Goal: Task Accomplishment & Management: Use online tool/utility

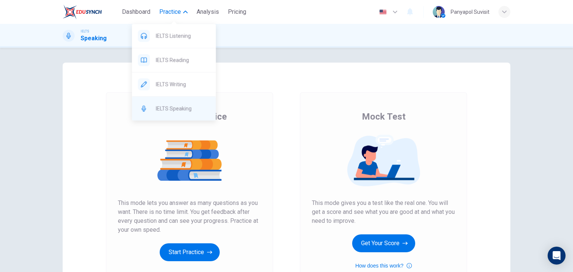
click at [189, 101] on div "IELTS Speaking" at bounding box center [174, 109] width 84 height 24
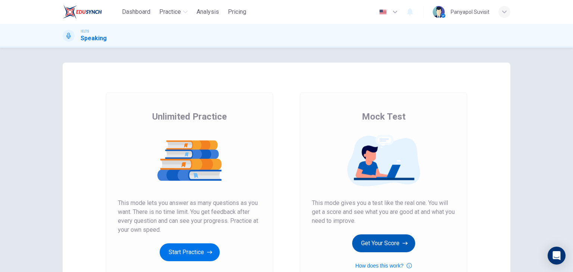
click at [367, 243] on button "Get Your Score" at bounding box center [383, 244] width 63 height 18
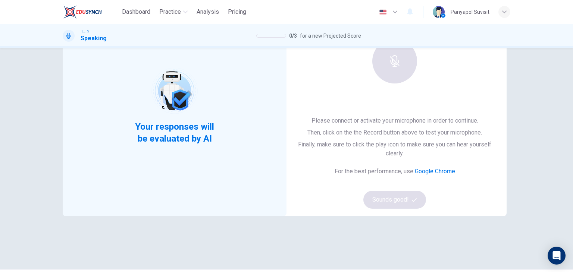
scroll to position [75, 0]
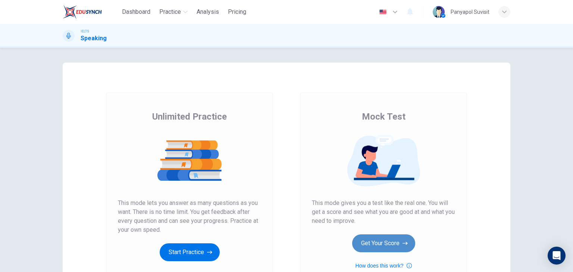
click at [384, 248] on button "Get Your Score" at bounding box center [383, 244] width 63 height 18
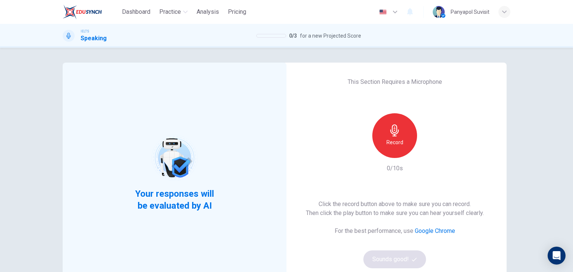
click at [406, 127] on div "Record" at bounding box center [394, 135] width 45 height 45
click at [402, 144] on div "Stop" at bounding box center [394, 135] width 45 height 45
click at [412, 260] on icon "button" at bounding box center [414, 260] width 5 height 5
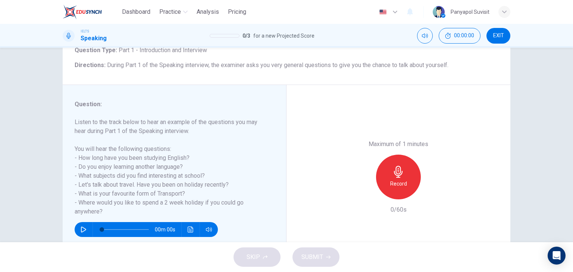
scroll to position [75, 0]
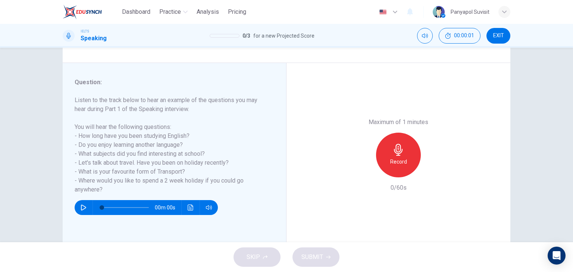
click at [82, 206] on icon "button" at bounding box center [84, 208] width 6 height 6
click at [85, 207] on button "button" at bounding box center [84, 207] width 12 height 15
type input "0"
drag, startPoint x: 101, startPoint y: 208, endPoint x: 70, endPoint y: 177, distance: 43.3
click at [72, 193] on div "Question : Listen to the track below to hear an example of the questions you ma…" at bounding box center [175, 155] width 224 height 184
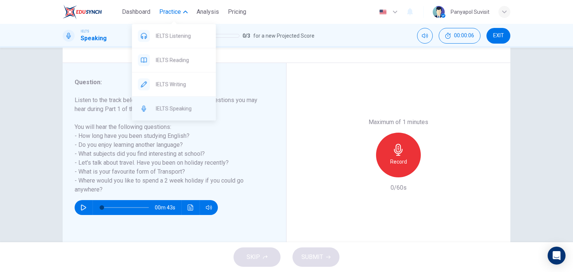
click at [189, 106] on span "IELTS Speaking" at bounding box center [183, 108] width 54 height 9
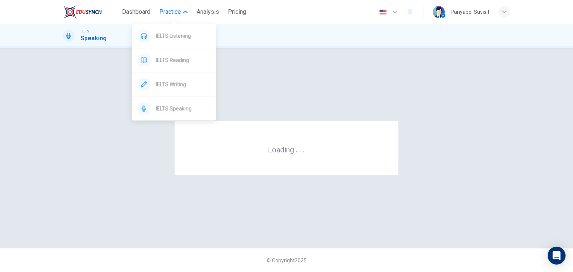
scroll to position [0, 0]
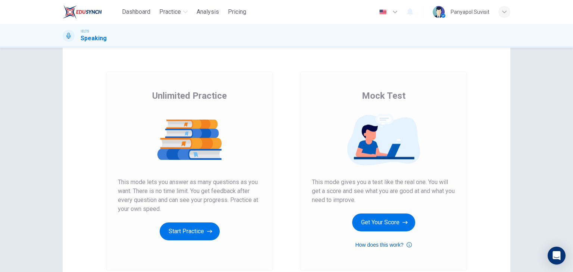
scroll to position [37, 0]
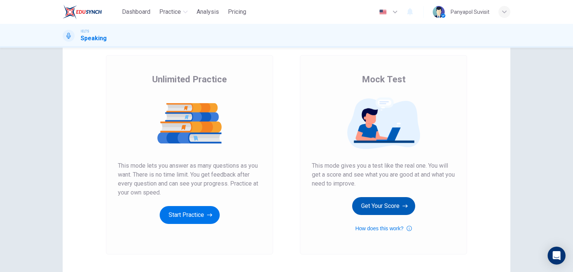
click at [391, 203] on button "Get Your Score" at bounding box center [383, 206] width 63 height 18
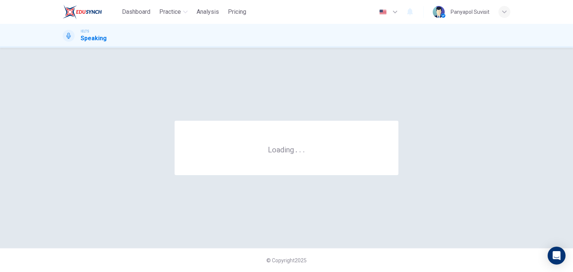
scroll to position [0, 0]
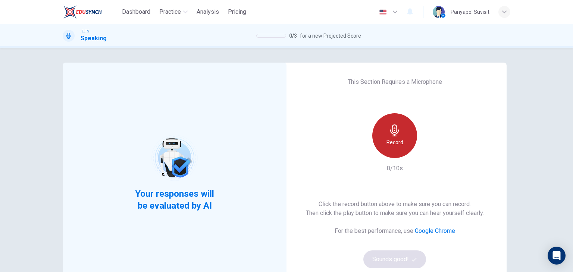
click at [390, 144] on h6 "Record" at bounding box center [395, 142] width 17 height 9
click at [401, 148] on div "Stop" at bounding box center [394, 135] width 45 height 45
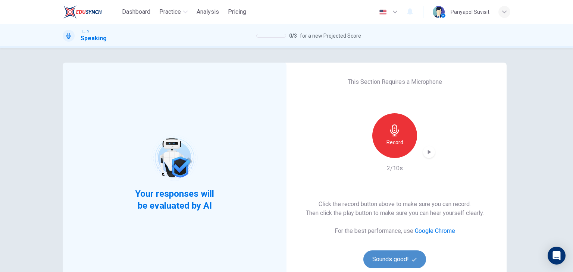
click at [389, 259] on button "Sounds good!" at bounding box center [395, 260] width 63 height 18
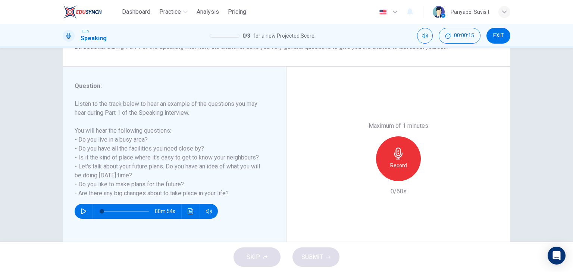
scroll to position [94, 0]
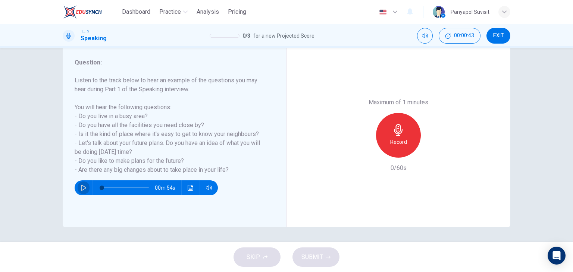
click at [85, 188] on button "button" at bounding box center [84, 188] width 12 height 15
click at [84, 185] on icon "button" at bounding box center [84, 188] width 6 height 6
click at [78, 185] on button "button" at bounding box center [84, 188] width 12 height 15
click at [80, 184] on button "button" at bounding box center [84, 188] width 12 height 15
click at [85, 187] on button "button" at bounding box center [84, 188] width 12 height 15
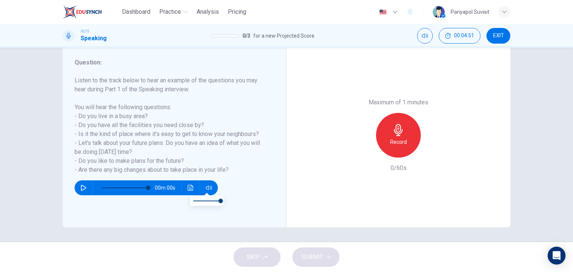
type input "0"
click at [253, 259] on div "SKIP SUBMIT" at bounding box center [286, 258] width 573 height 30
click at [192, 185] on button "Click to see the audio transcription" at bounding box center [191, 188] width 12 height 15
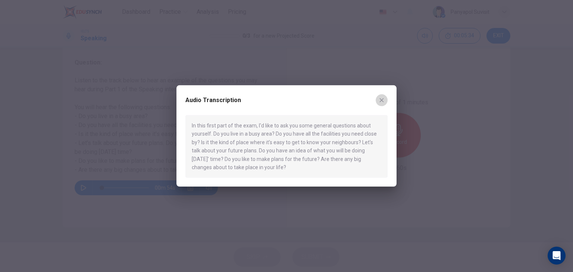
click at [379, 102] on icon "button" at bounding box center [382, 100] width 6 height 6
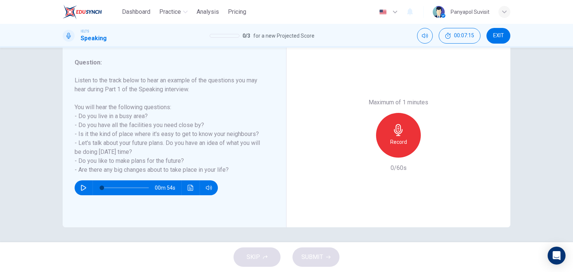
click at [395, 138] on h6 "Record" at bounding box center [398, 142] width 17 height 9
click at [399, 138] on h6 "Stop" at bounding box center [398, 142] width 11 height 9
click at [427, 151] on div "button" at bounding box center [433, 152] width 12 height 12
click at [361, 150] on icon "button" at bounding box center [364, 152] width 7 height 7
click at [399, 130] on icon "button" at bounding box center [398, 130] width 9 height 12
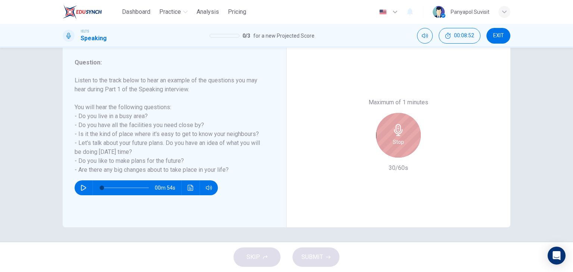
click at [400, 134] on icon "button" at bounding box center [399, 130] width 12 height 12
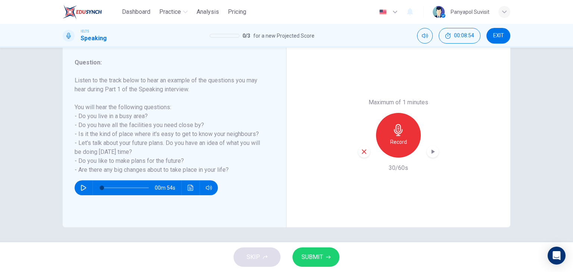
click at [329, 253] on button "SUBMIT" at bounding box center [316, 257] width 47 height 19
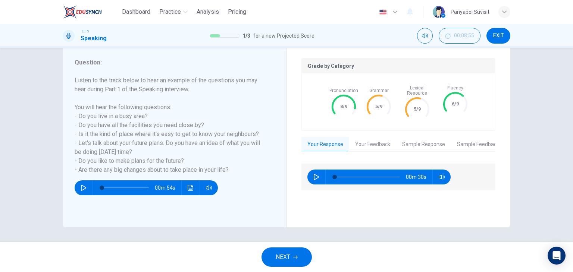
click at [301, 253] on button "NEXT" at bounding box center [287, 257] width 50 height 19
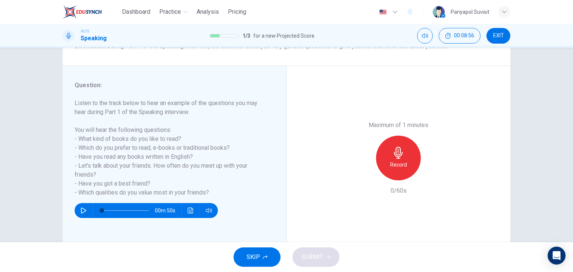
scroll to position [75, 0]
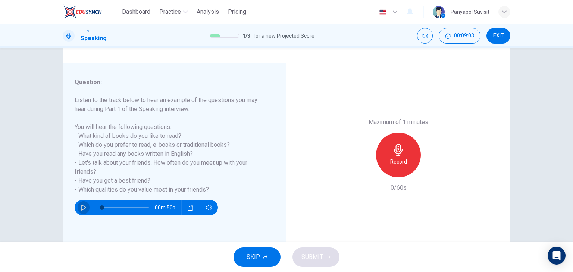
click at [78, 208] on button "button" at bounding box center [84, 207] width 12 height 15
type input "0"
click at [393, 160] on h6 "Record" at bounding box center [398, 162] width 17 height 9
click at [406, 158] on div "Stop" at bounding box center [398, 155] width 45 height 45
click at [331, 259] on button "SUBMIT" at bounding box center [316, 257] width 47 height 19
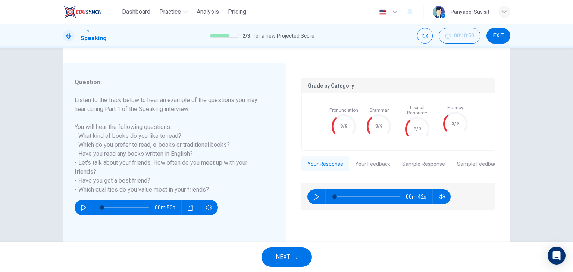
click at [294, 257] on icon "button" at bounding box center [295, 257] width 4 height 3
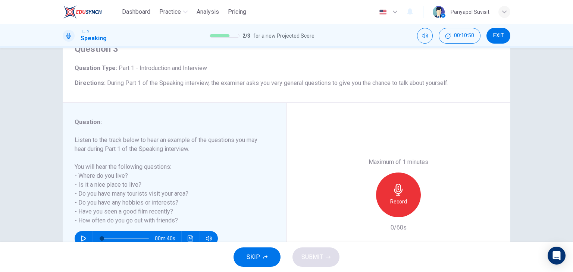
scroll to position [37, 0]
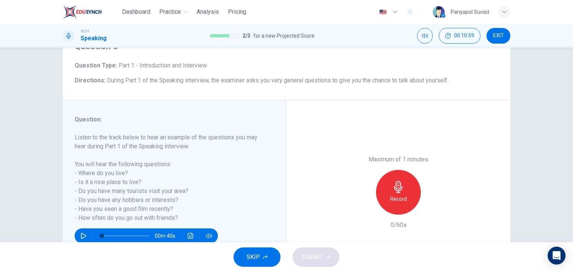
click at [81, 233] on icon "button" at bounding box center [84, 236] width 6 height 6
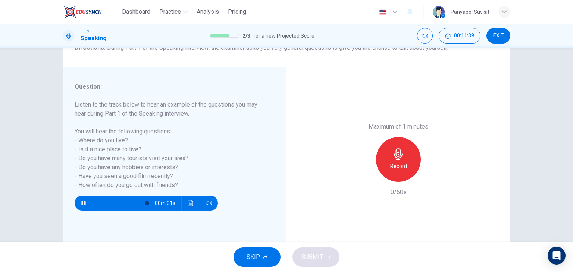
scroll to position [75, 0]
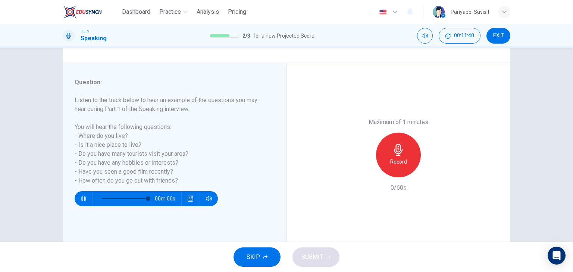
type input "0"
click at [395, 159] on h6 "Record" at bounding box center [398, 162] width 17 height 9
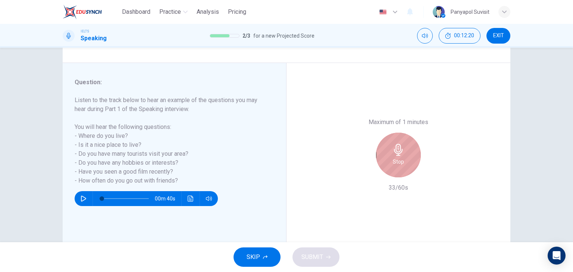
click at [397, 147] on icon "button" at bounding box center [399, 150] width 12 height 12
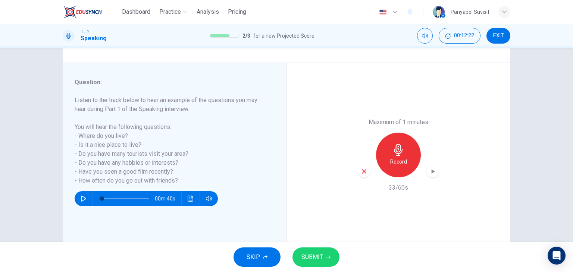
click at [328, 254] on button "SUBMIT" at bounding box center [316, 257] width 47 height 19
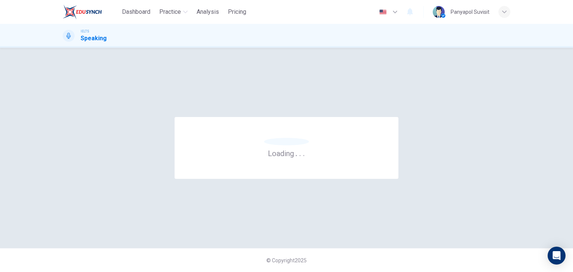
scroll to position [0, 0]
